Goal: Navigation & Orientation: Find specific page/section

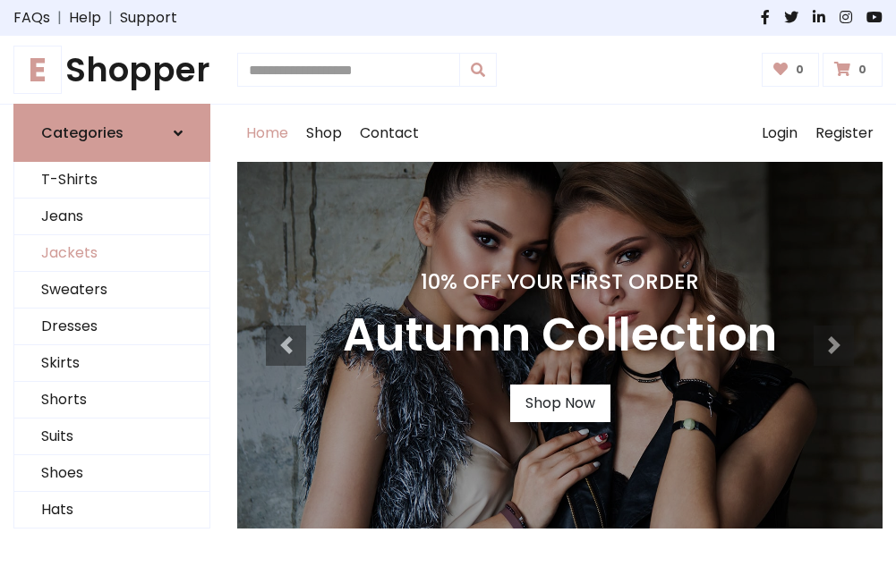
click at [112, 254] on link "Jackets" at bounding box center [111, 253] width 195 height 37
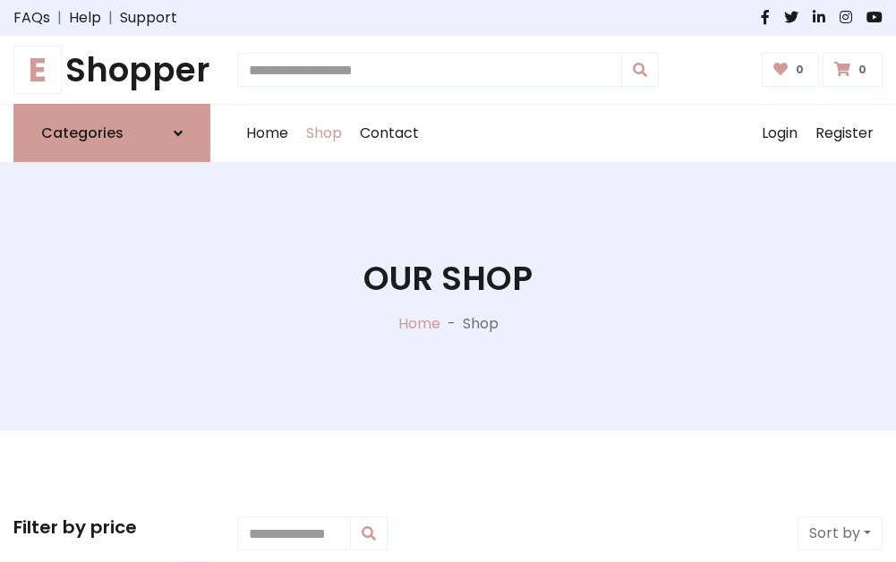
scroll to position [809, 0]
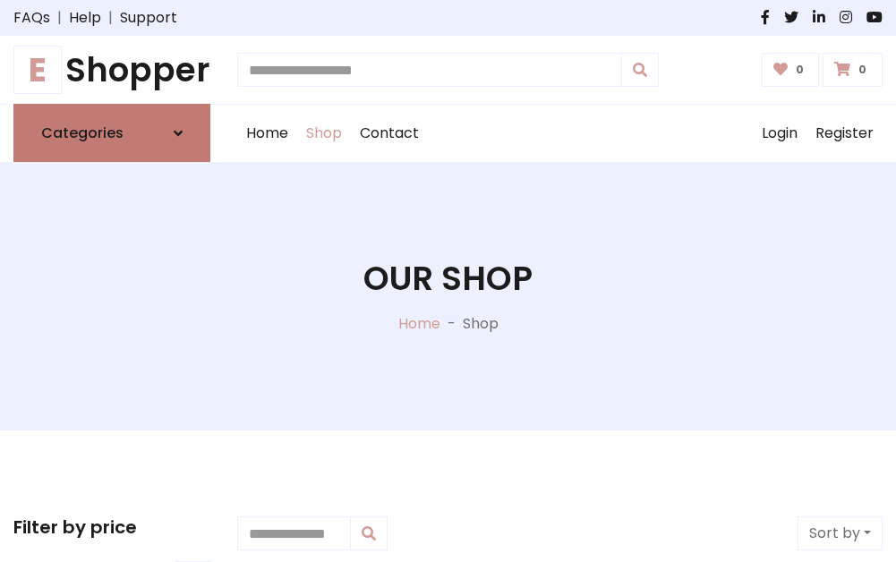
click at [112, 133] on h6 "Categories" at bounding box center [82, 132] width 82 height 17
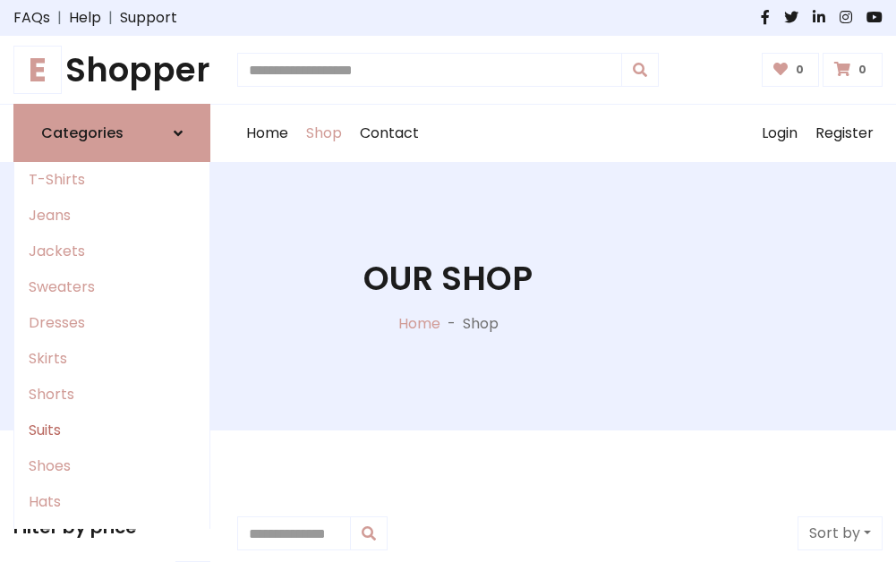
click at [112, 430] on link "Suits" at bounding box center [111, 430] width 195 height 36
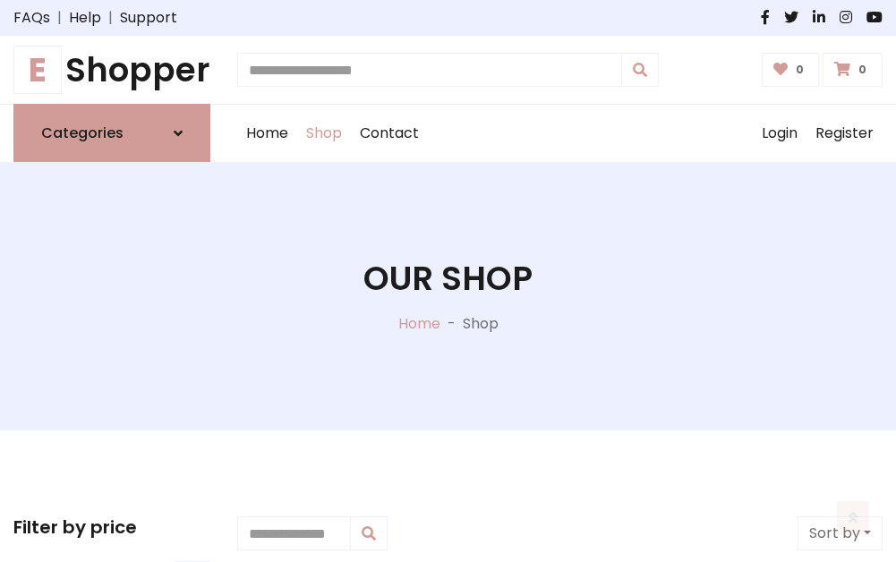
scroll to position [1293, 0]
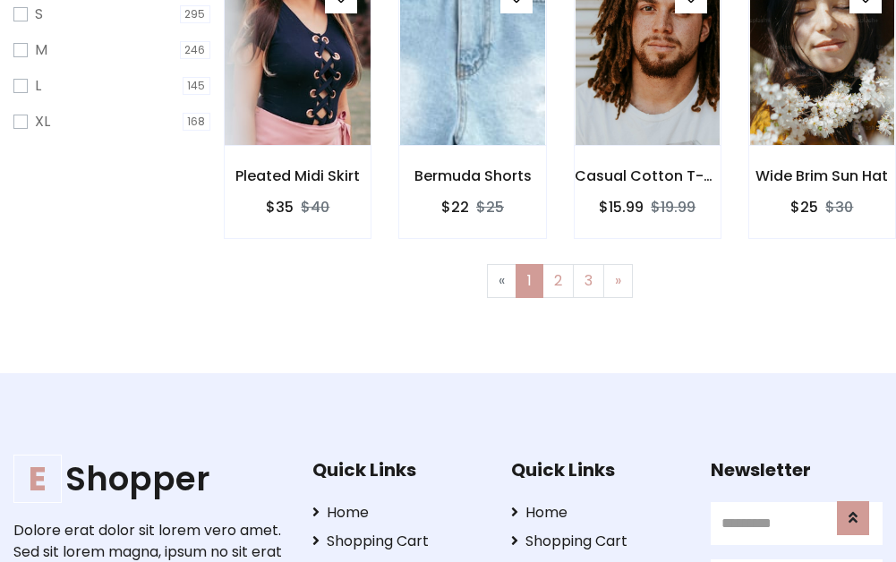
scroll to position [89, 0]
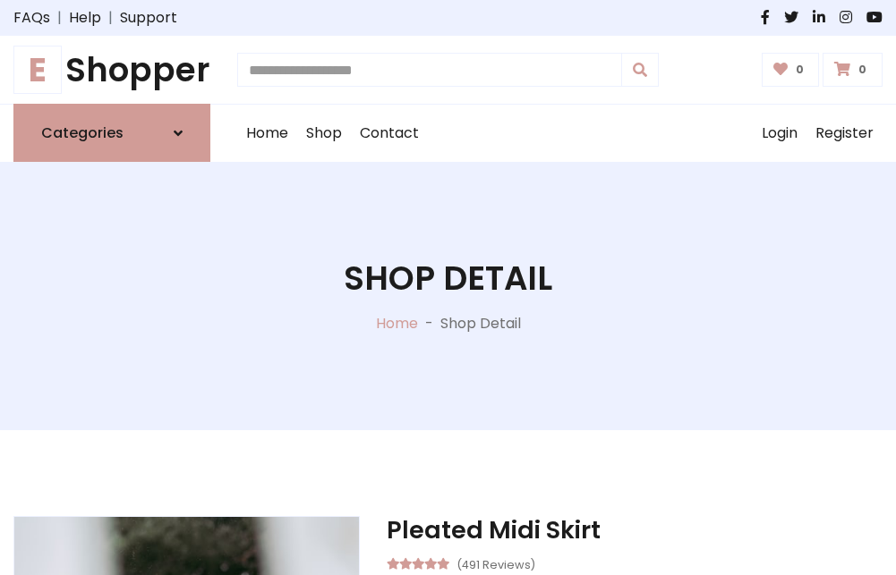
scroll to position [1672, 0]
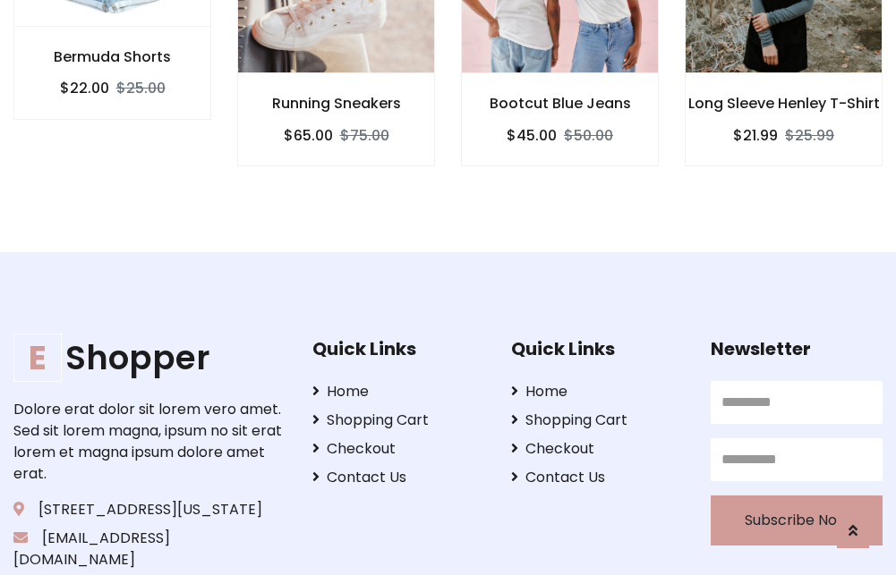
scroll to position [1670, 0]
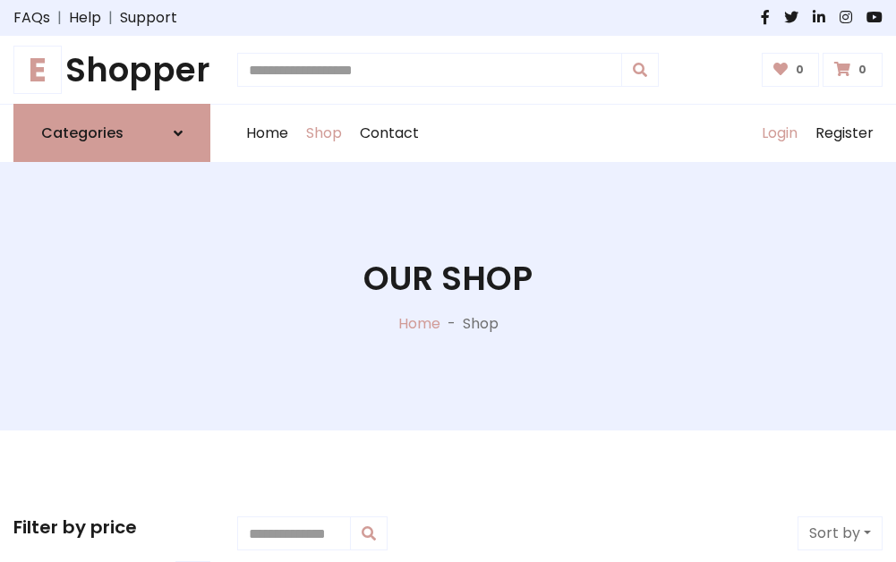
click at [778, 133] on link "Login" at bounding box center [779, 133] width 54 height 57
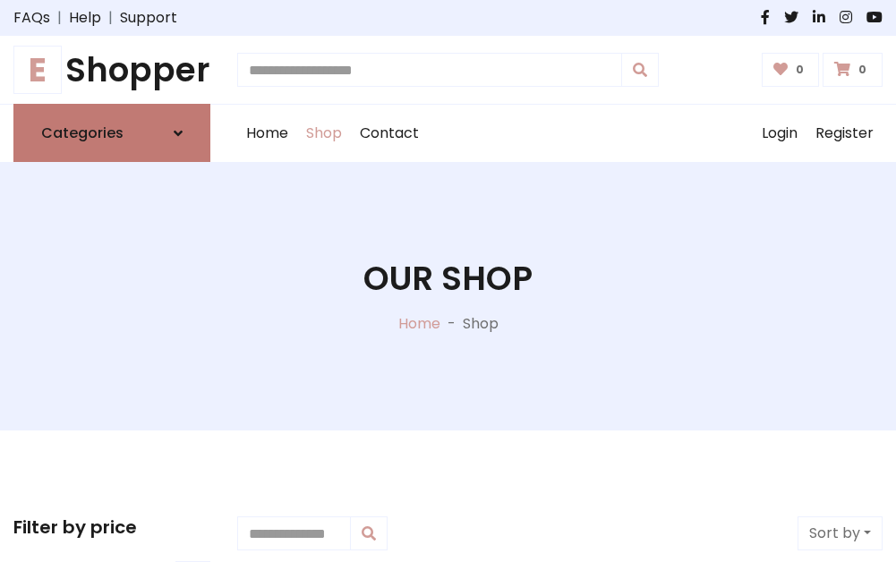
click at [178, 133] on icon at bounding box center [178, 133] width 9 height 14
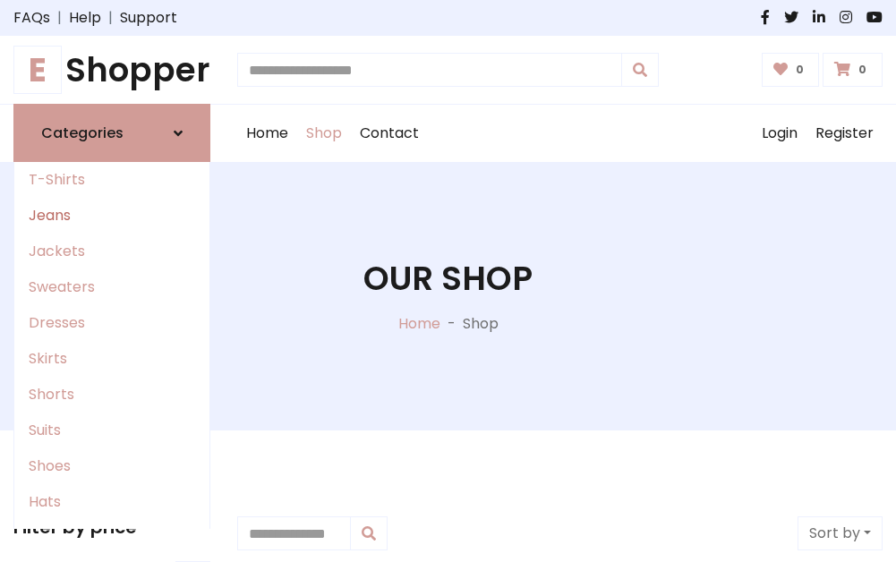
click at [112, 216] on link "Jeans" at bounding box center [111, 216] width 195 height 36
